Goal: Find specific page/section: Find specific page/section

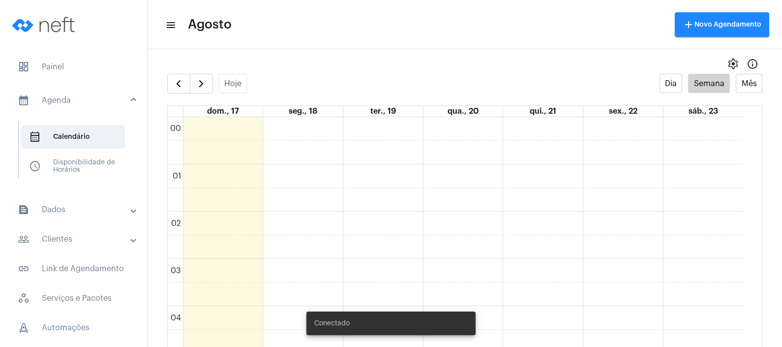
scroll to position [713, 0]
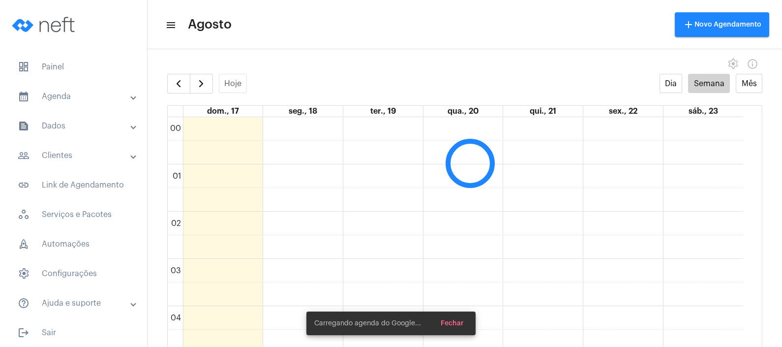
scroll to position [283, 0]
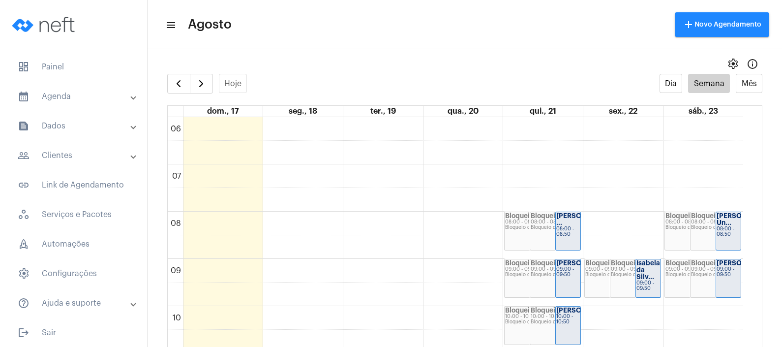
click at [81, 131] on mat-expansion-panel-header "text_snippet_outlined Dados" at bounding box center [76, 126] width 141 height 24
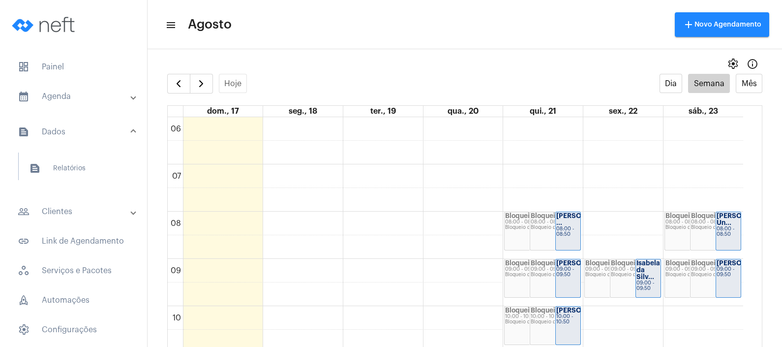
drag, startPoint x: 81, startPoint y: 131, endPoint x: 63, endPoint y: 214, distance: 85.4
click at [63, 214] on mat-panel-title "people_outline Clientes" at bounding box center [75, 211] width 114 height 12
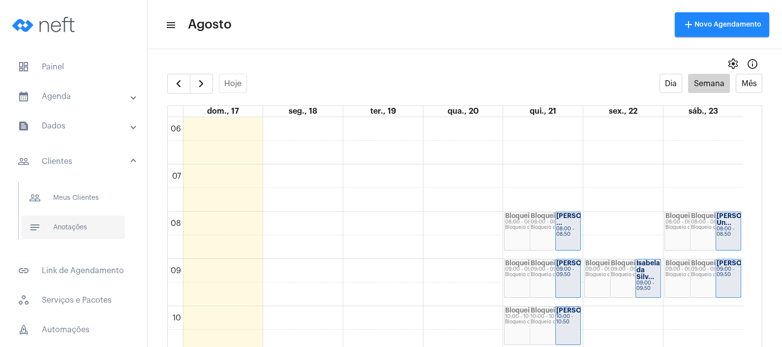
click at [68, 227] on span "notes Anotações" at bounding box center [73, 227] width 104 height 24
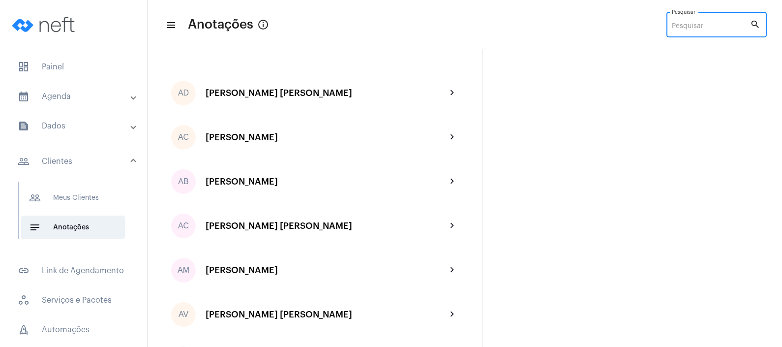
click at [714, 25] on input "Pesquisar" at bounding box center [710, 27] width 78 height 8
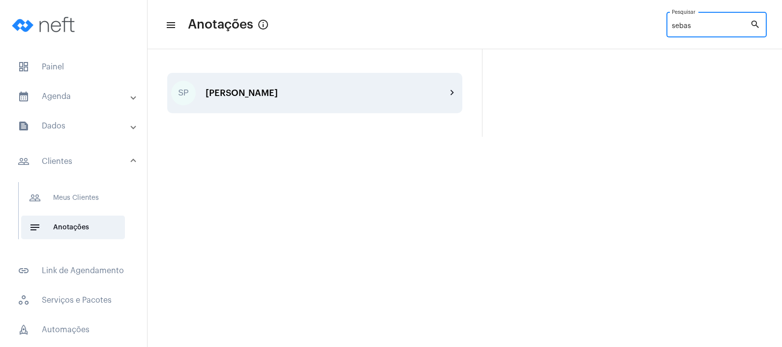
type input "sebas"
click at [374, 97] on div "[PERSON_NAME]" at bounding box center [325, 93] width 241 height 10
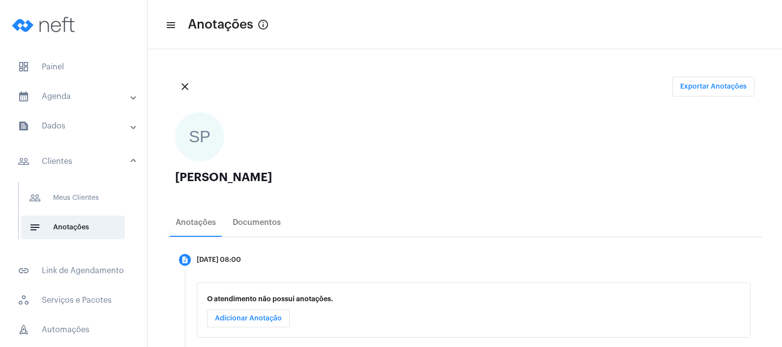
scroll to position [199, 0]
